Goal: Find contact information: Find contact information

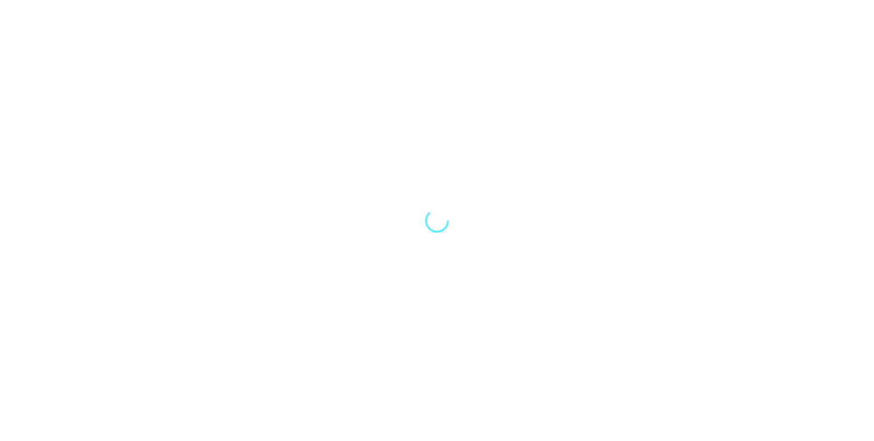
select select "Song"
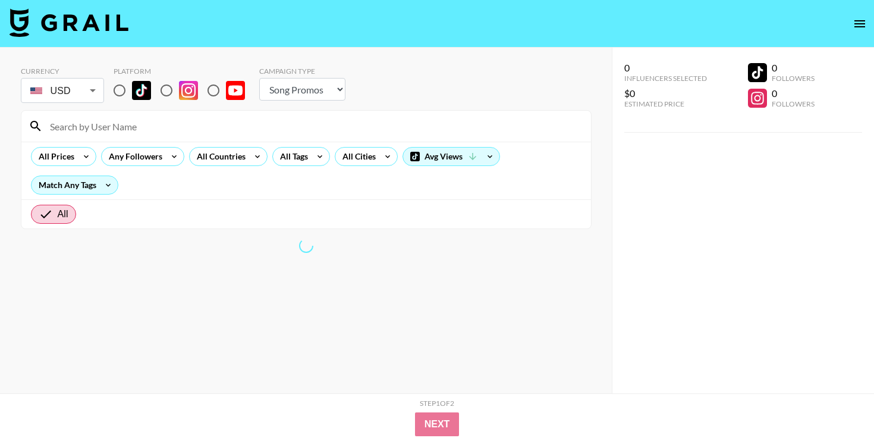
click at [133, 120] on input at bounding box center [313, 126] width 541 height 19
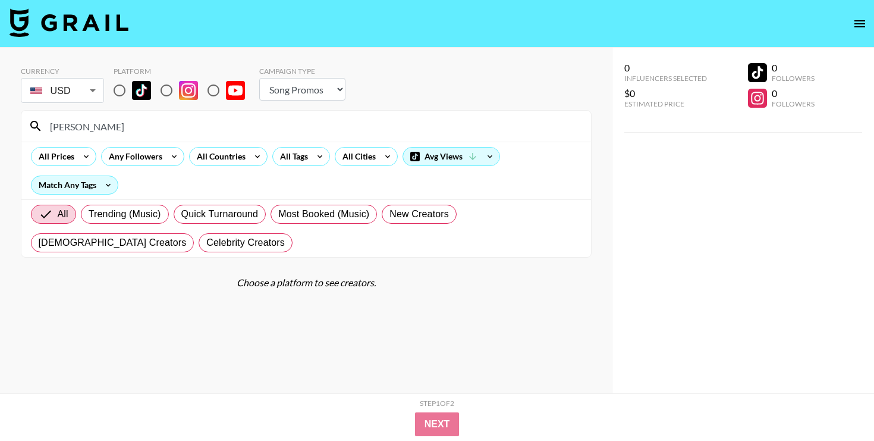
click at [130, 128] on input "[PERSON_NAME]" at bounding box center [313, 126] width 541 height 19
type input "[PERSON_NAME]"
click at [114, 83] on input "radio" at bounding box center [119, 90] width 25 height 25
radio input "true"
click at [118, 122] on input "[PERSON_NAME]" at bounding box center [313, 126] width 541 height 19
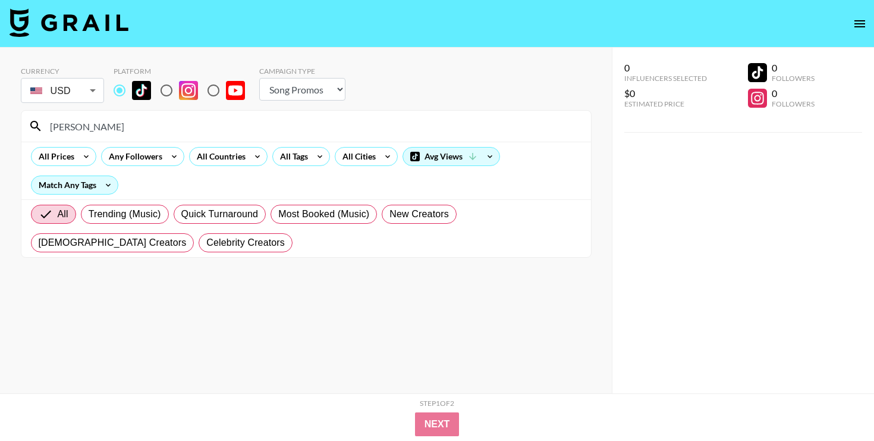
click at [118, 122] on input "[PERSON_NAME]" at bounding box center [313, 126] width 541 height 19
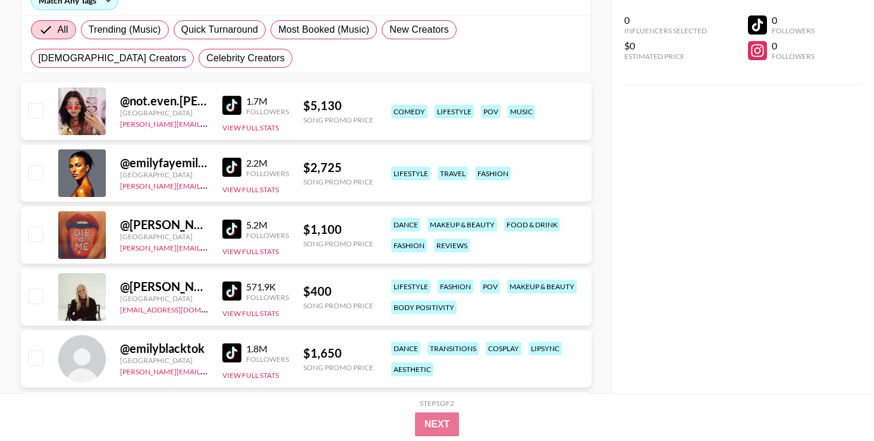
scroll to position [191, 0]
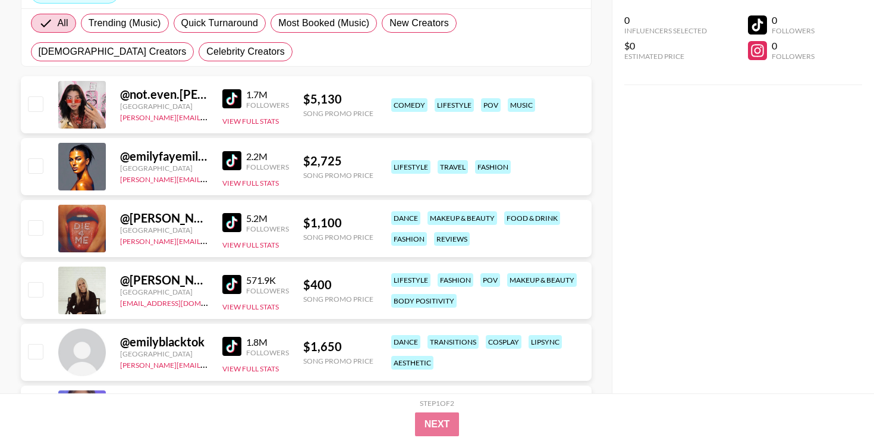
type input "[PERSON_NAME]"
drag, startPoint x: 202, startPoint y: 240, endPoint x: 118, endPoint y: 237, distance: 83.9
click at [118, 237] on div "@ [PERSON_NAME].[PERSON_NAME] [GEOGRAPHIC_DATA] [PERSON_NAME][EMAIL_ADDRESS][DO…" at bounding box center [306, 228] width 571 height 57
copy link "[PERSON_NAME][EMAIL_ADDRESS][DOMAIN_NAME]"
